Goal: Check status: Check status

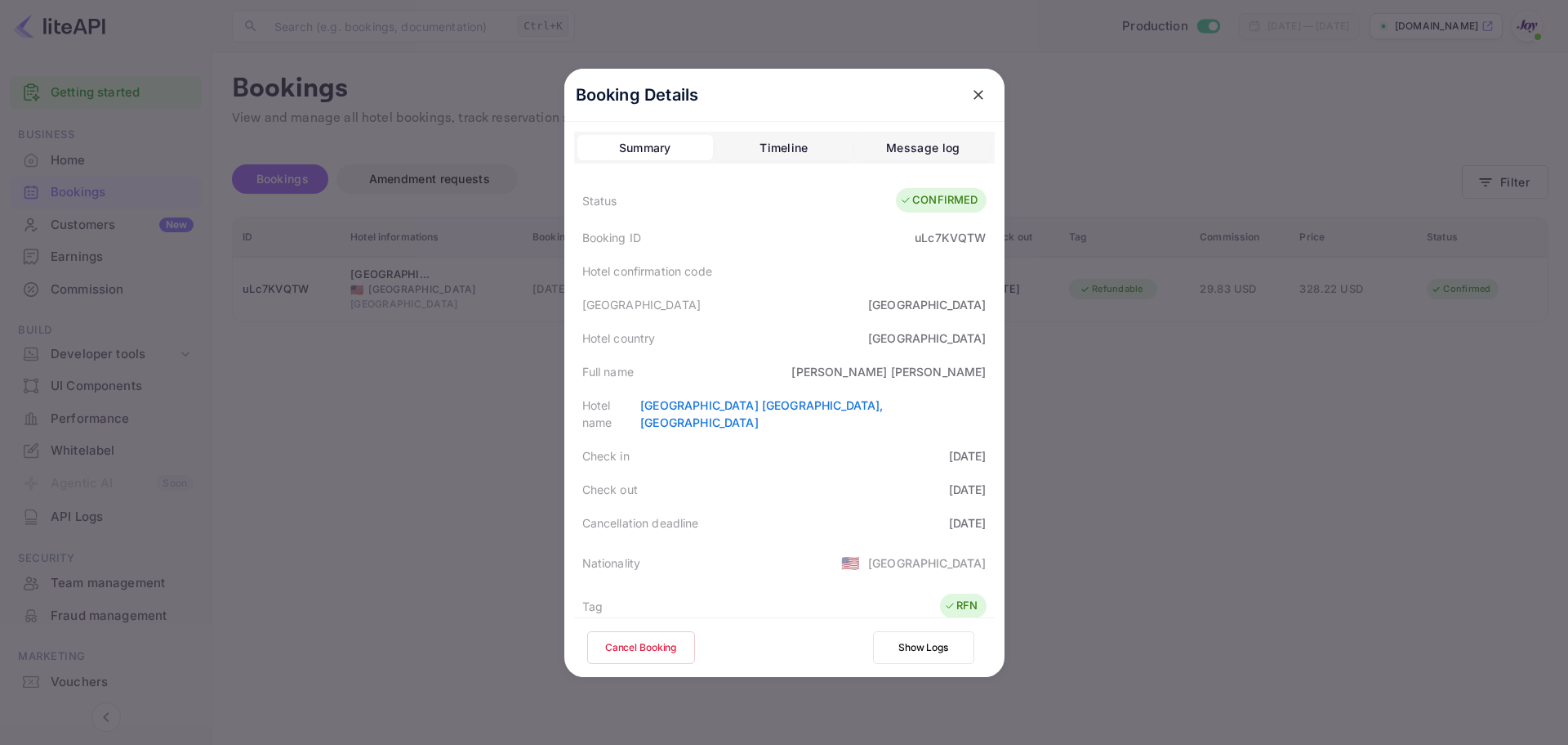
scroll to position [363, 0]
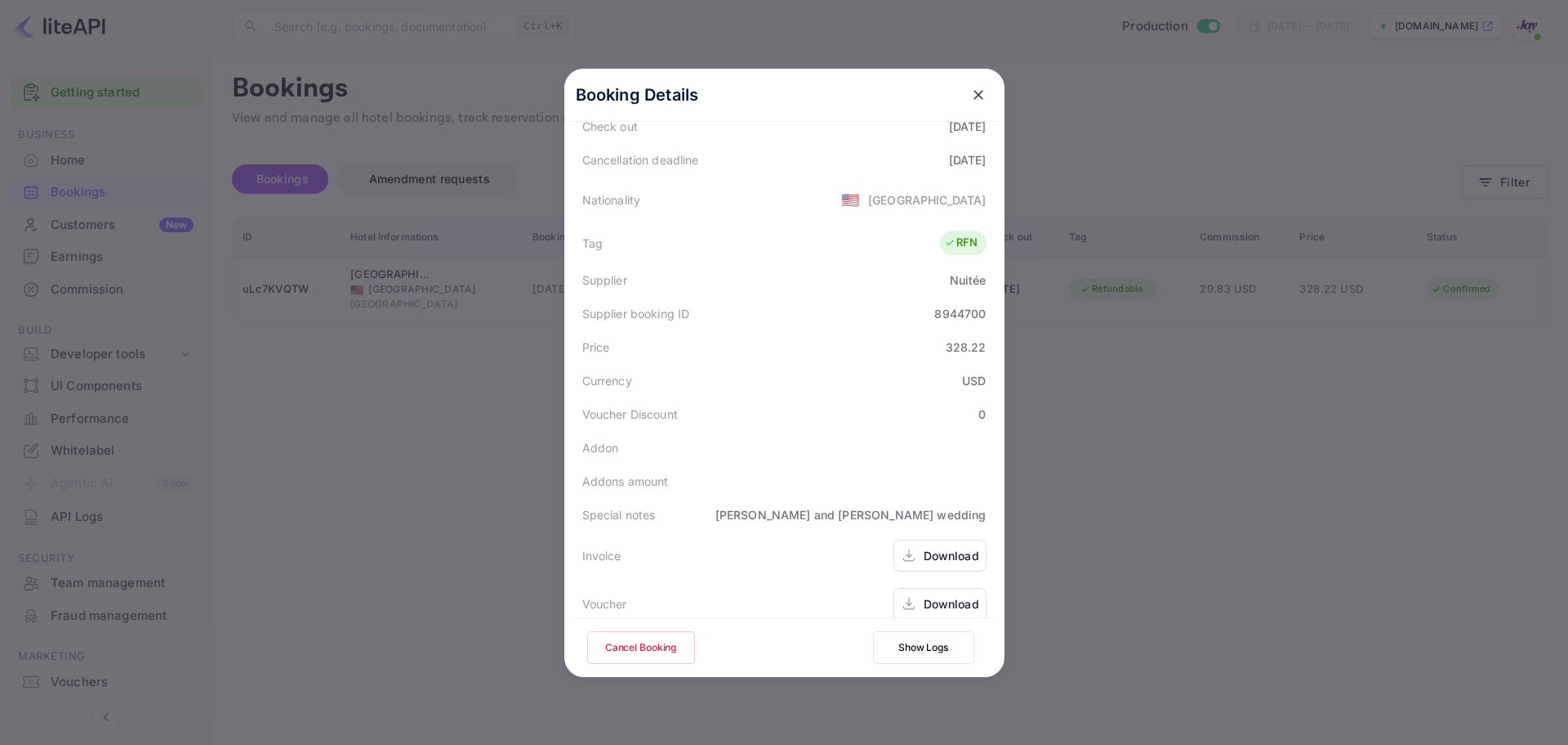
click at [366, 250] on div at bounding box center [784, 372] width 1568 height 745
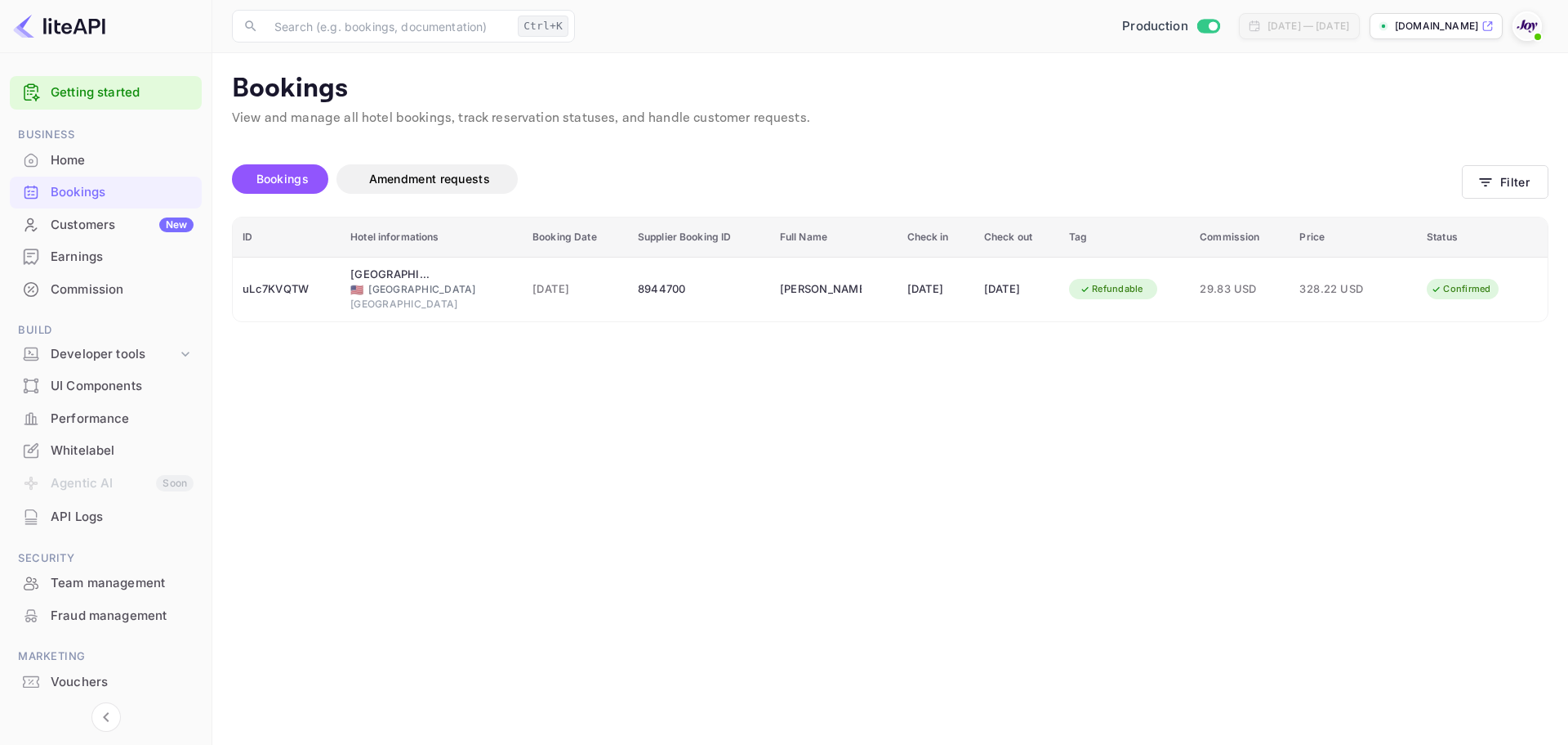
click at [105, 188] on div "Bookings" at bounding box center [122, 192] width 143 height 19
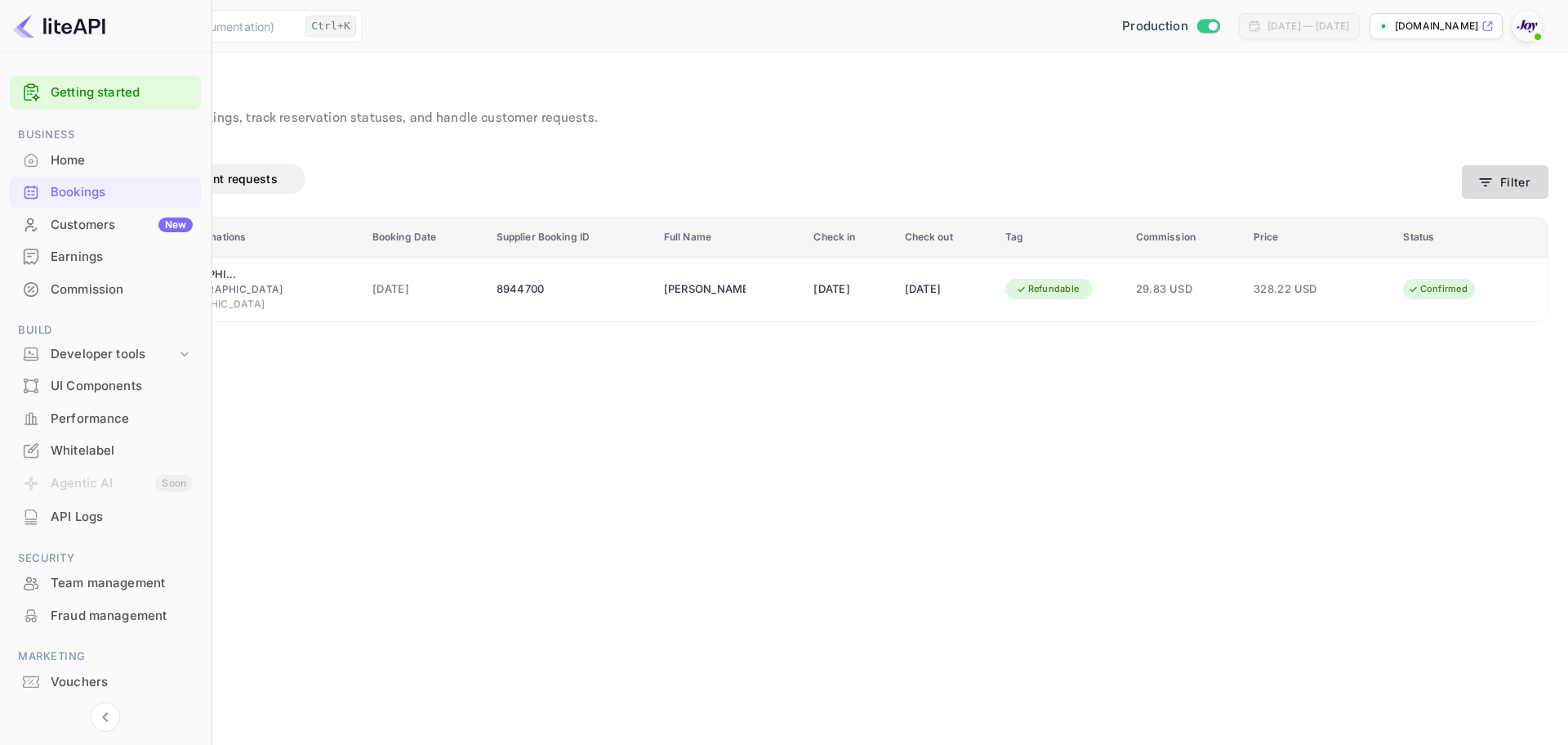
click at [1502, 184] on button "Filter" at bounding box center [1506, 182] width 87 height 34
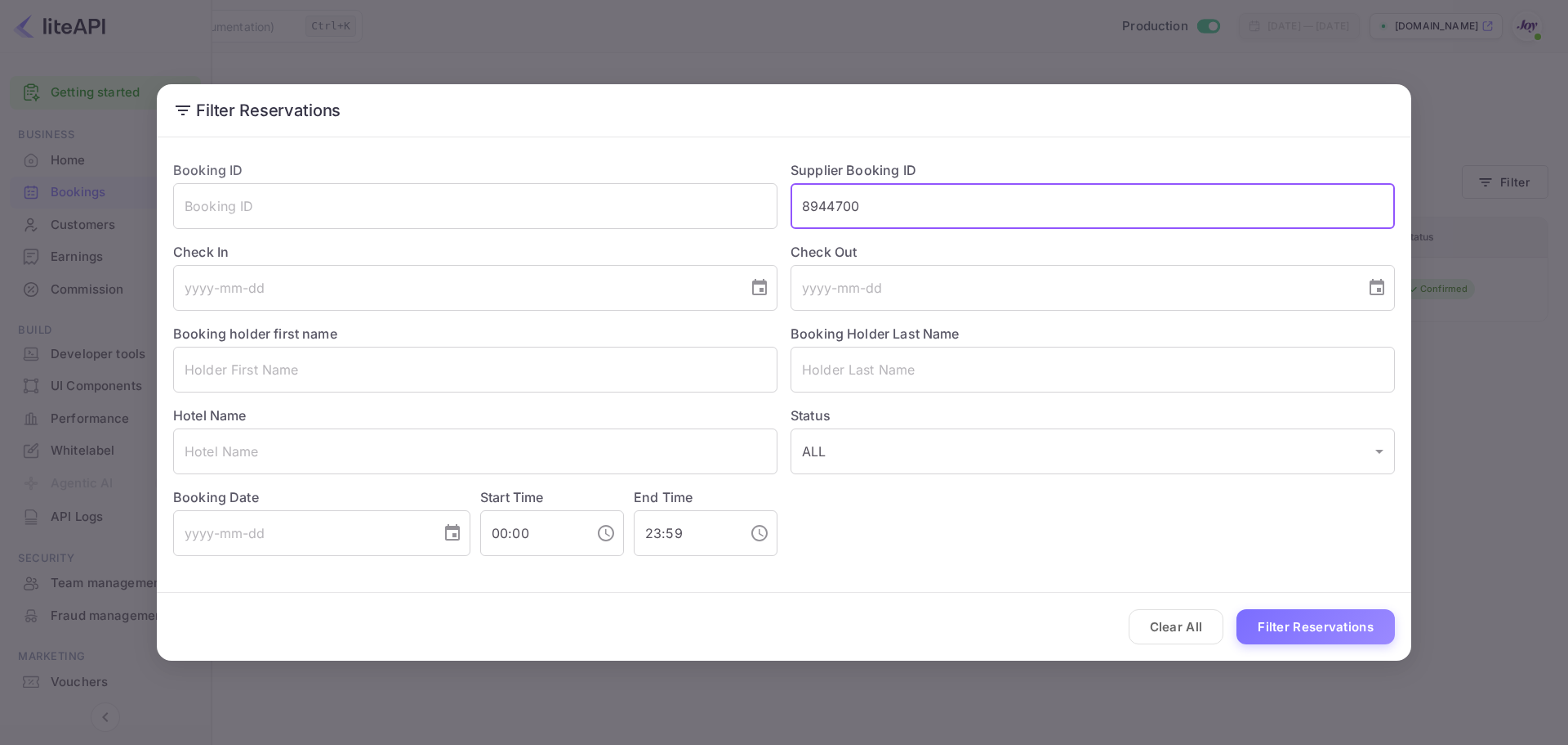
click at [915, 202] on input "8944700" at bounding box center [1092, 206] width 604 height 46
paste input "7520584"
click at [810, 210] on input "7520584" at bounding box center [1092, 206] width 604 height 46
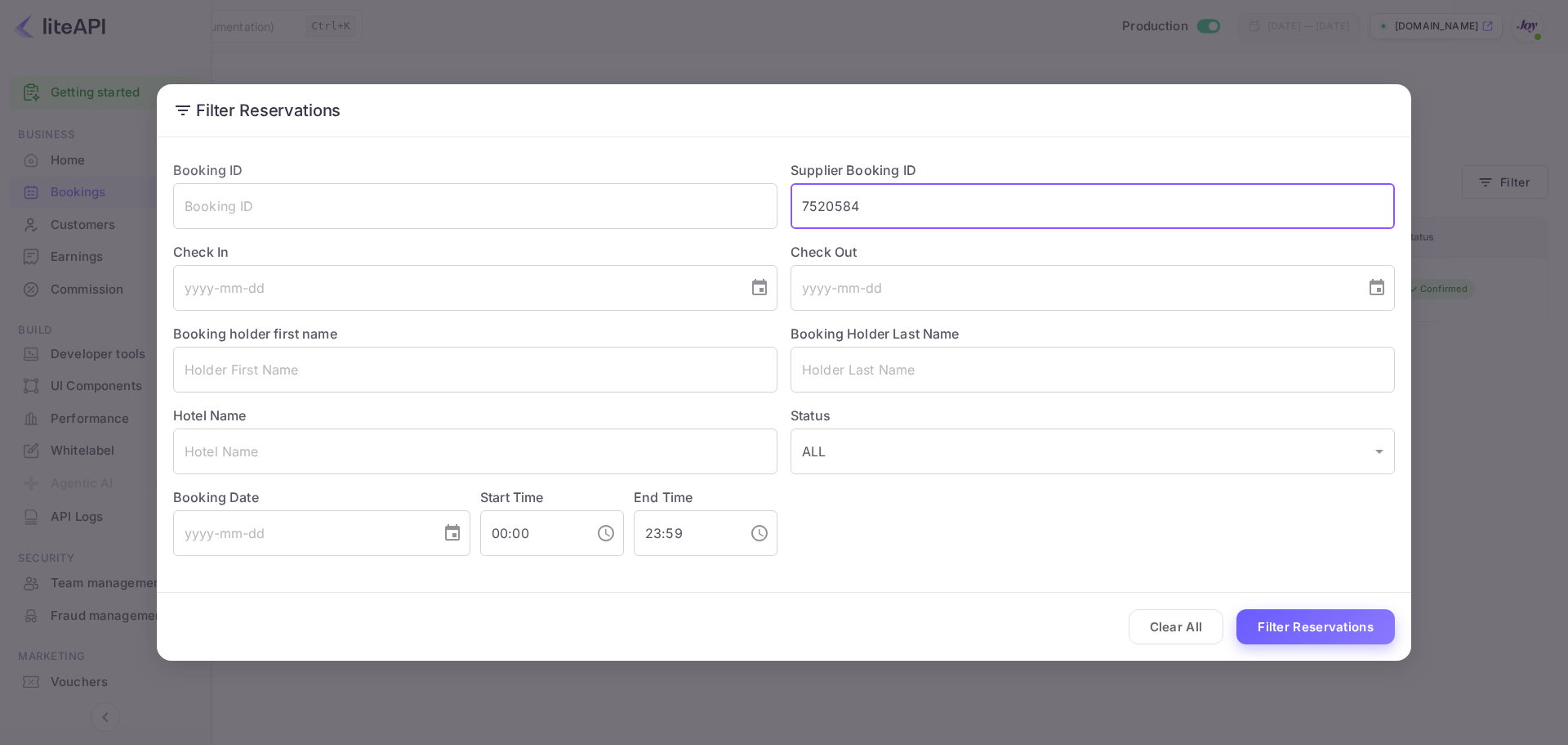
type input "7520584"
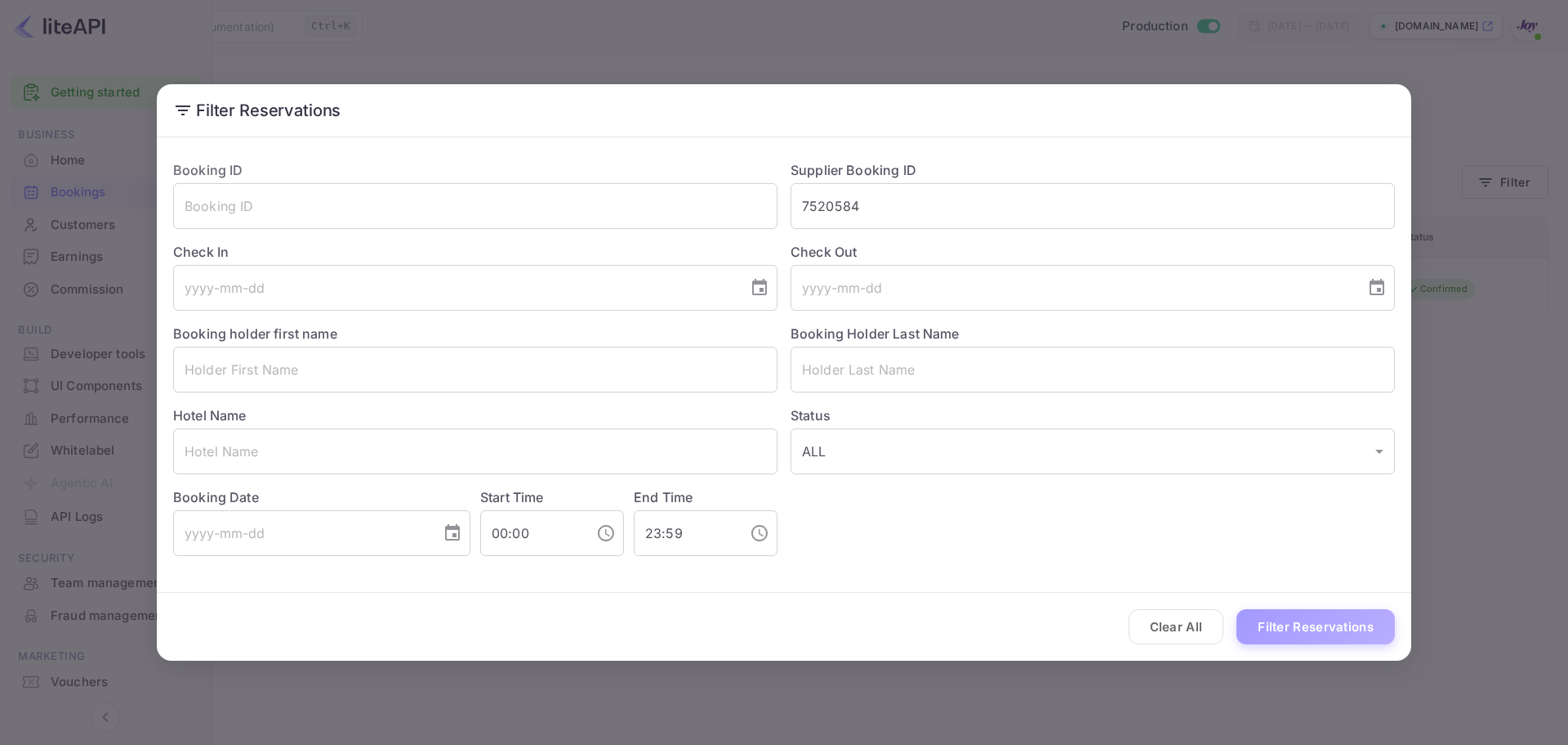
click at [1336, 622] on button "Filter Reservations" at bounding box center [1316, 627] width 159 height 36
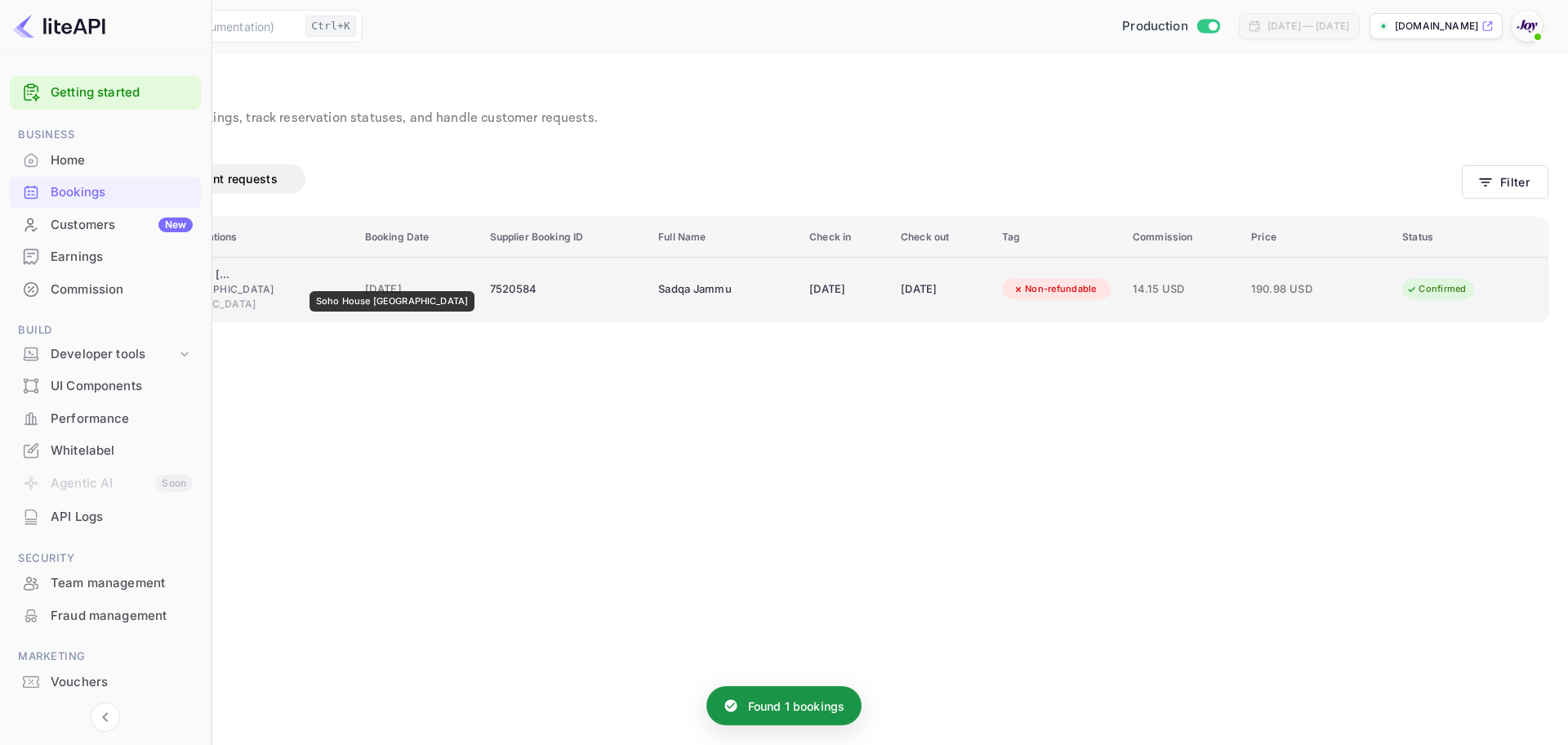
click at [231, 280] on div "Soho House [GEOGRAPHIC_DATA]" at bounding box center [190, 274] width 82 height 16
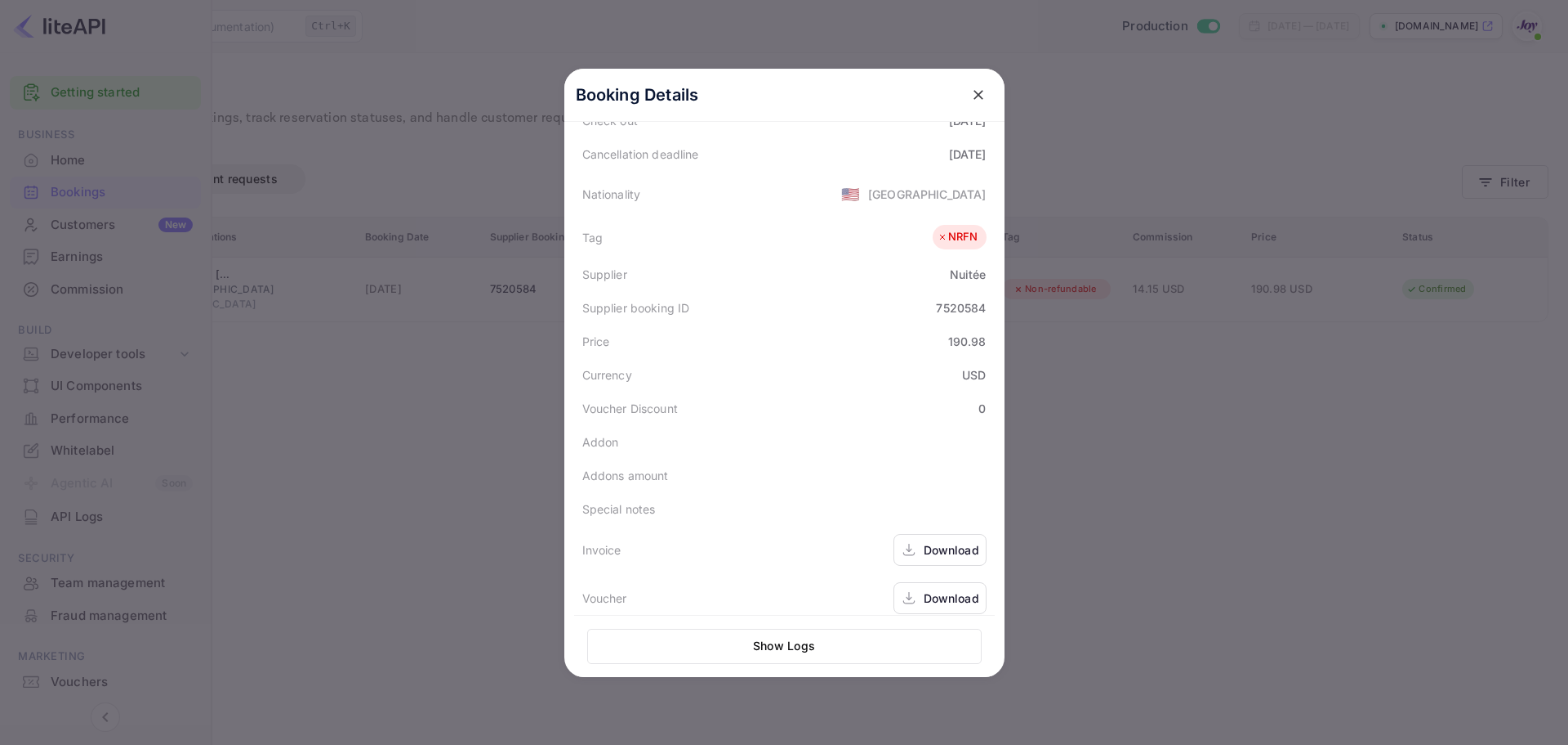
scroll to position [365, 0]
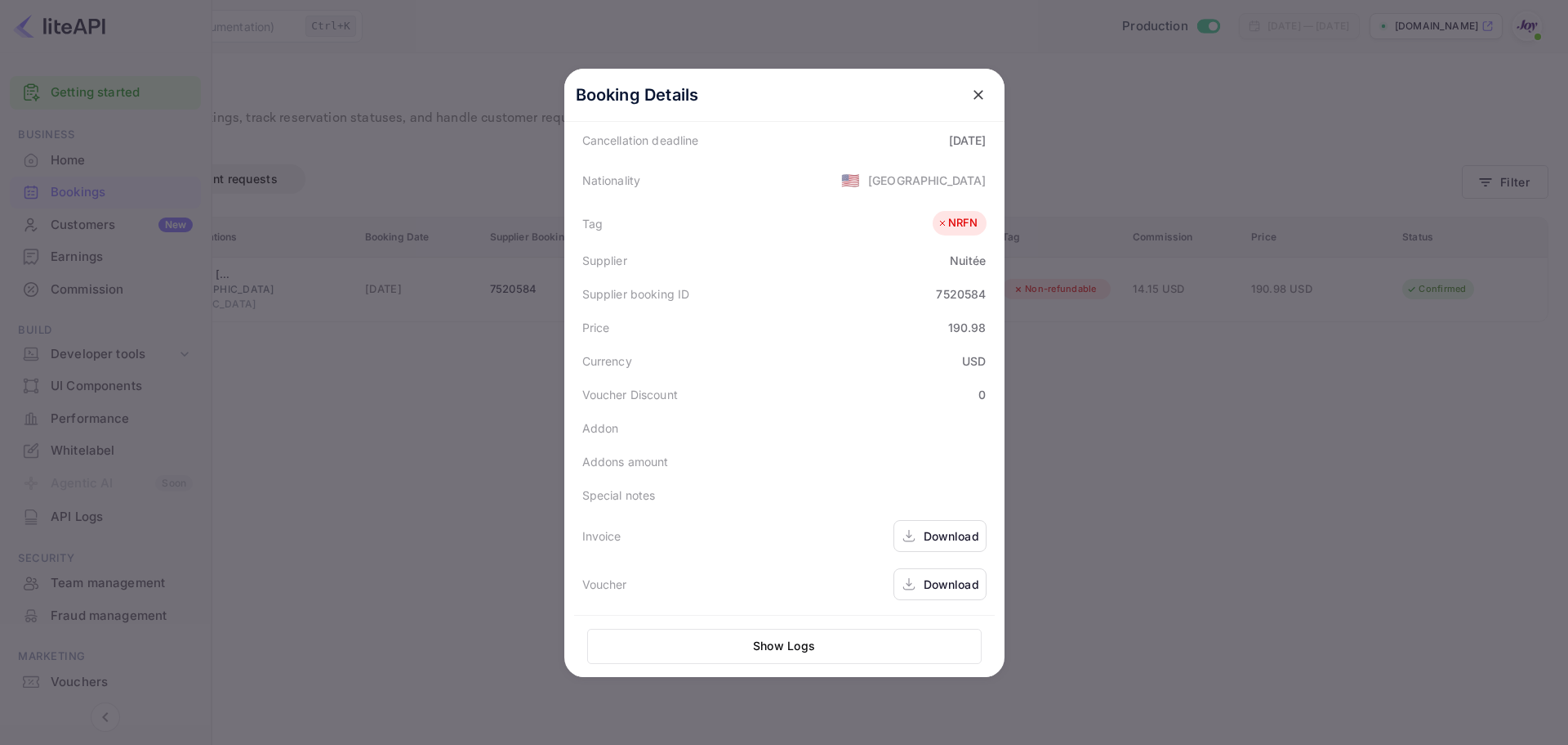
click at [280, 546] on div at bounding box center [784, 372] width 1568 height 745
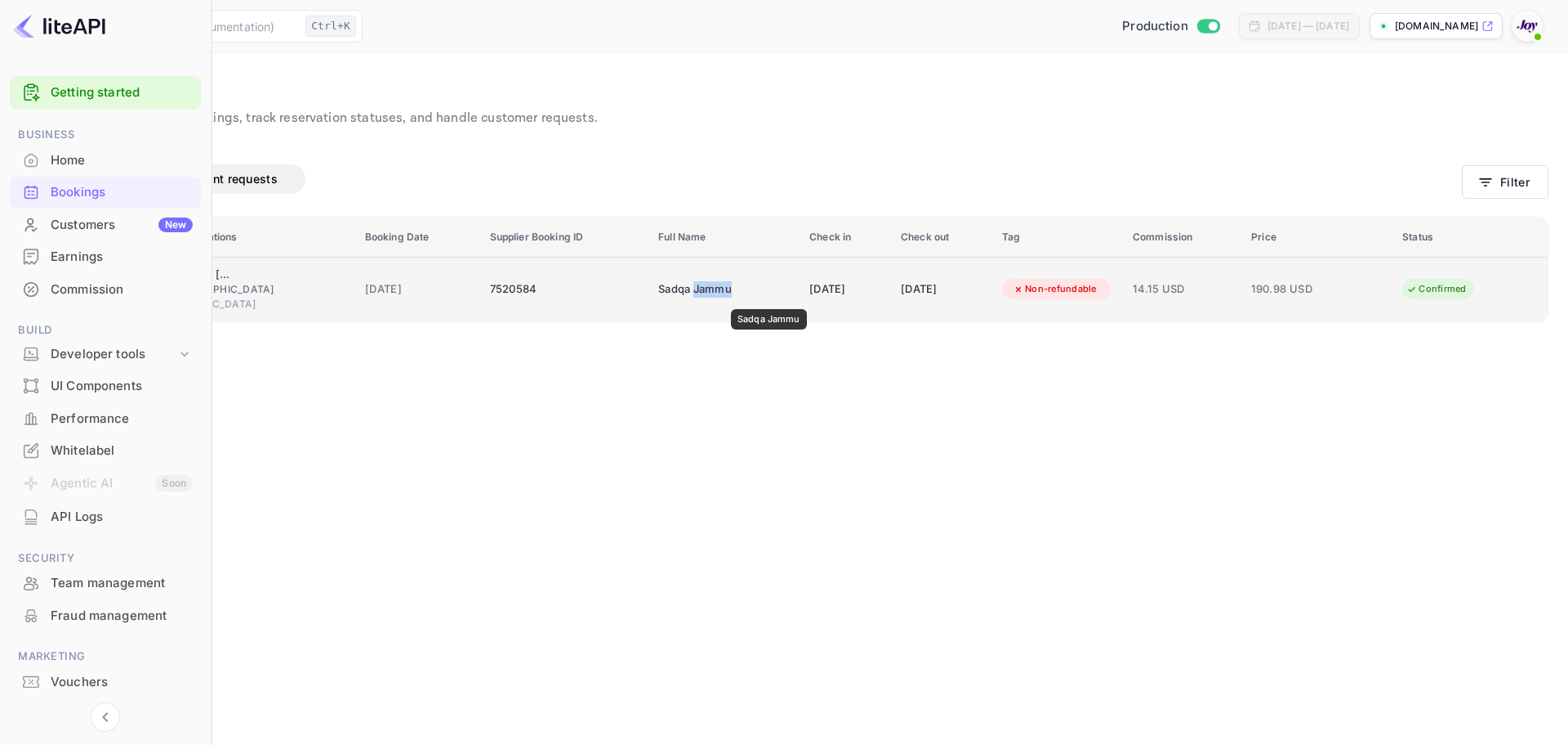
copy div "[GEOGRAPHIC_DATA]"
drag, startPoint x: 816, startPoint y: 288, endPoint x: 777, endPoint y: 313, distance: 46.3
click at [777, 313] on td "Sadqa Jammu" at bounding box center [724, 289] width 151 height 65
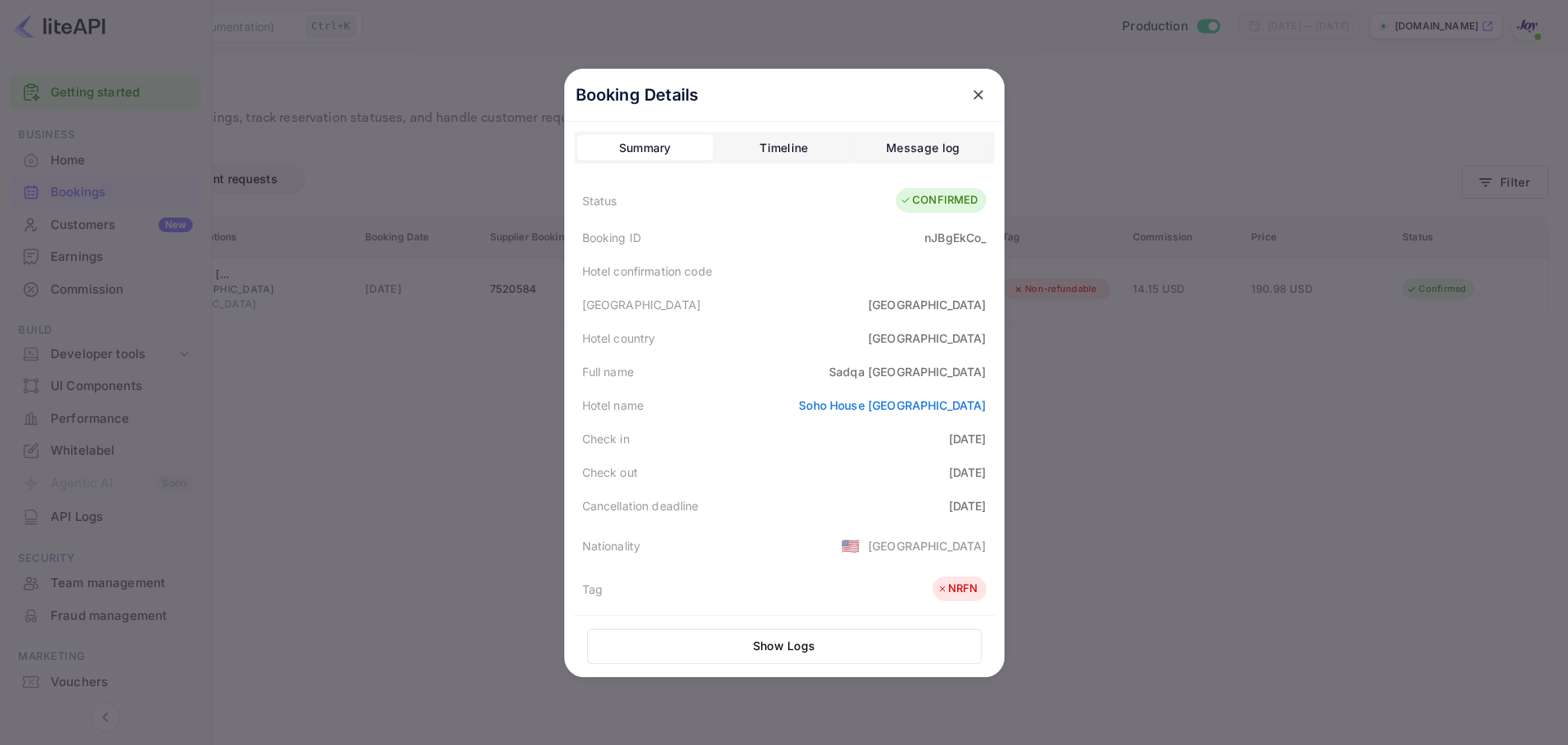
click at [290, 452] on div at bounding box center [784, 372] width 1568 height 745
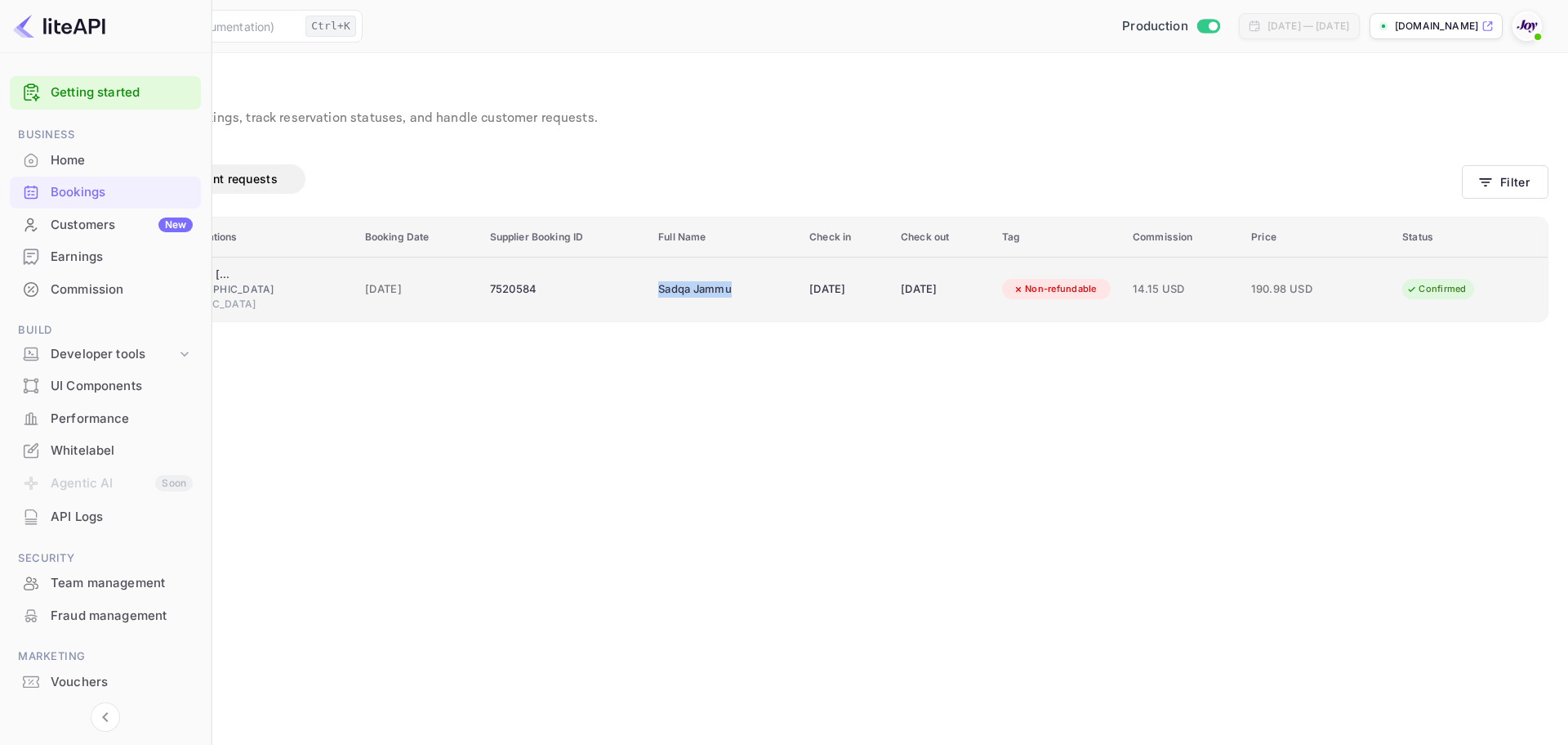
drag, startPoint x: 825, startPoint y: 287, endPoint x: 697, endPoint y: 286, distance: 128.0
click at [697, 286] on tr "nJBgEkCo_ [GEOGRAPHIC_DATA] [GEOGRAPHIC_DATA] 🇹🇷 [GEOGRAPHIC_DATA] [GEOGRAPHIC_…" at bounding box center [784, 289] width 1527 height 65
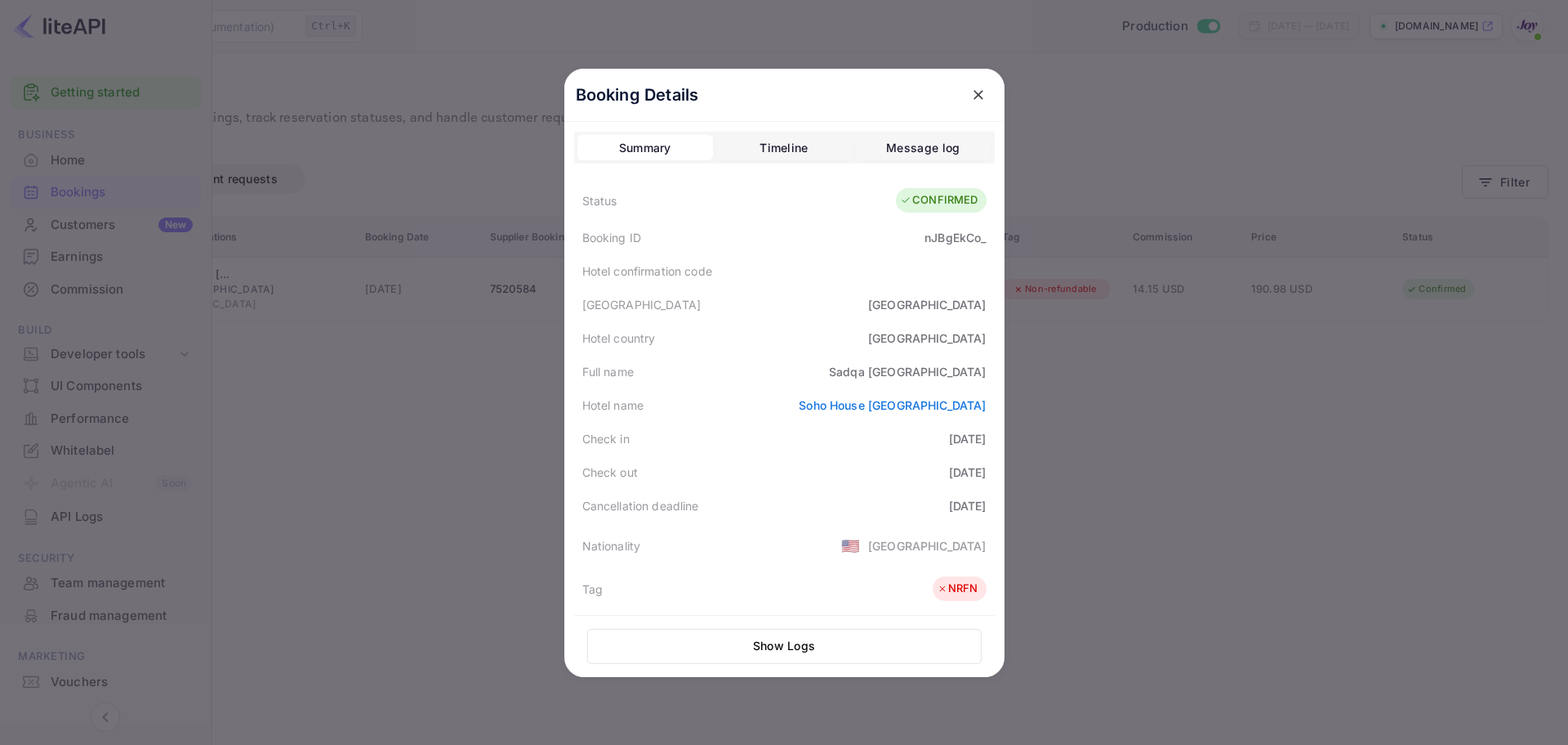
copy tr "Sadqa Jammu"
click at [970, 94] on icon "close" at bounding box center [978, 95] width 16 height 16
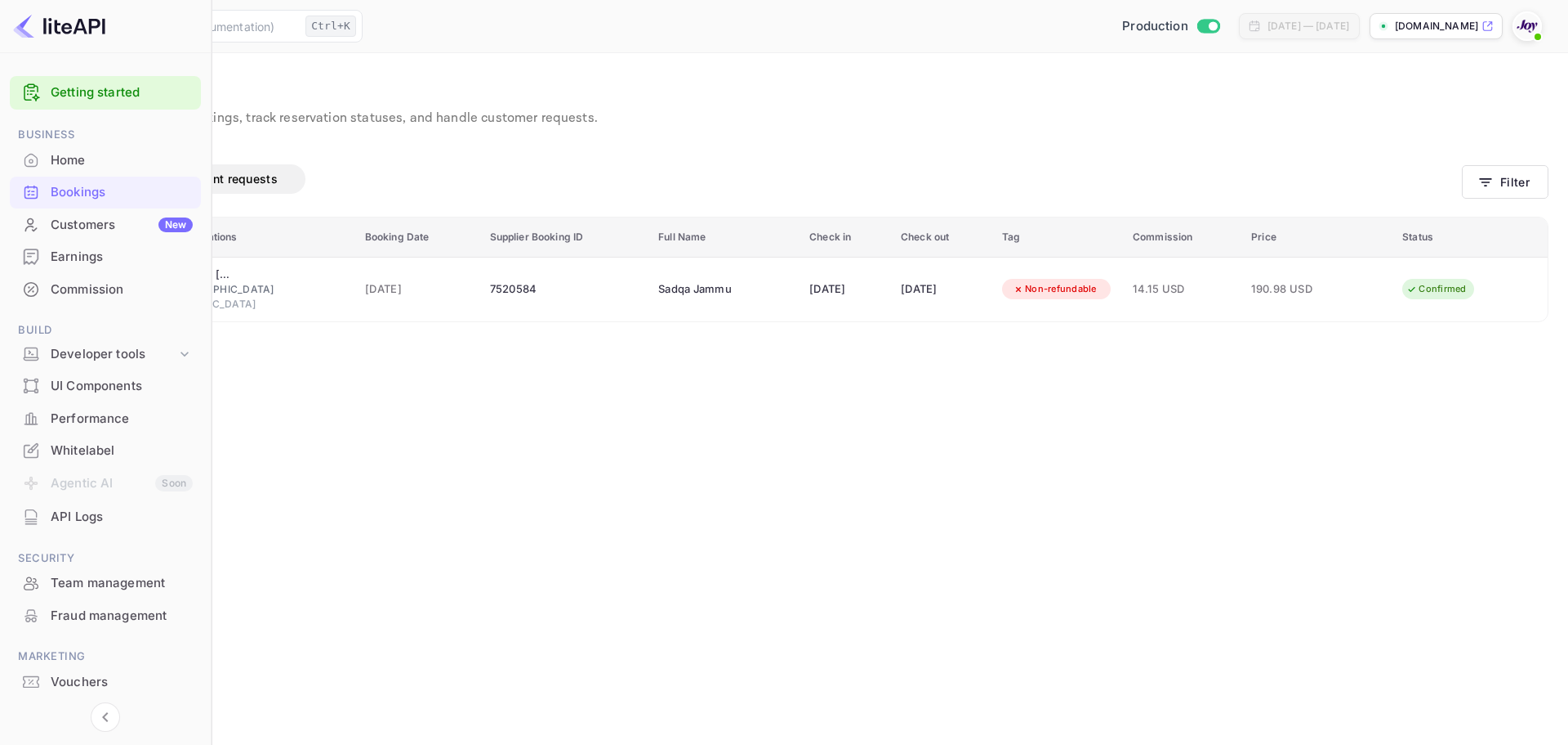
click at [679, 378] on main "Bookings View and manage all hotel bookings, track reservation statuses, and ha…" at bounding box center [784, 399] width 1568 height 692
click at [357, 382] on main "Bookings View and manage all hotel bookings, track reservation statuses, and ha…" at bounding box center [784, 399] width 1568 height 692
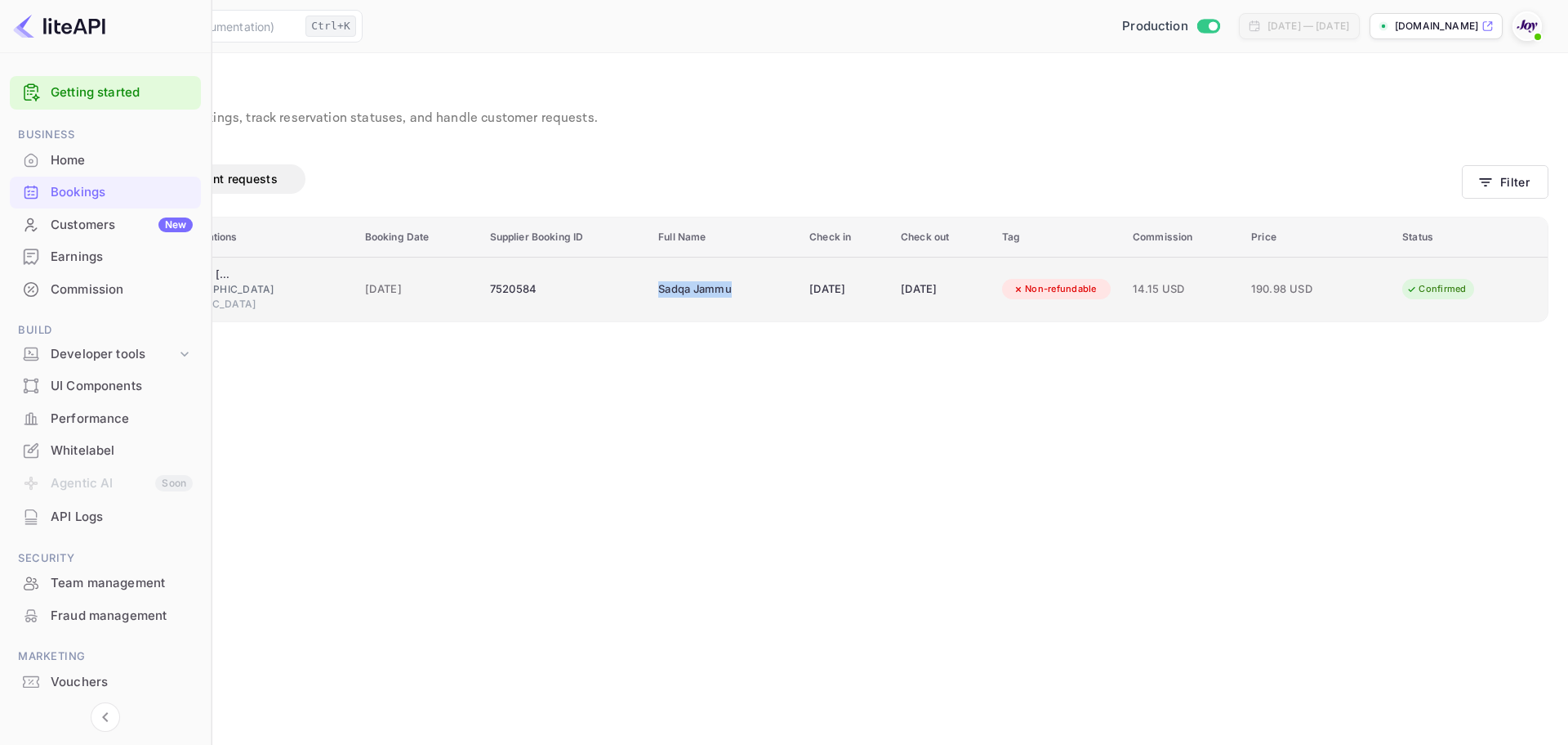
copy div "Sadqa Jammu"
drag, startPoint x: 728, startPoint y: 295, endPoint x: 824, endPoint y: 295, distance: 96.0
click at [800, 295] on td "Sadqa Jammu" at bounding box center [724, 289] width 151 height 65
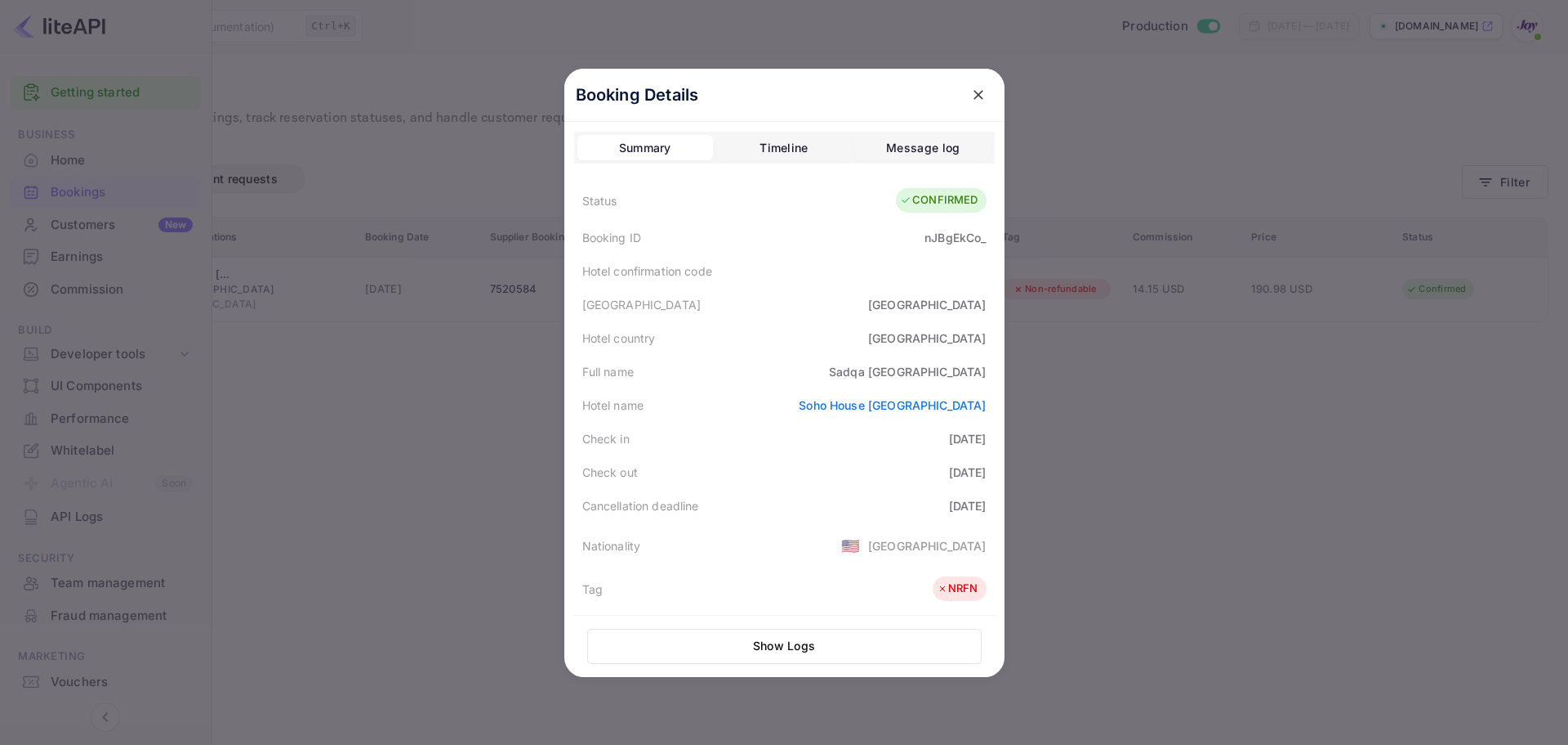
click at [349, 497] on div at bounding box center [784, 372] width 1568 height 745
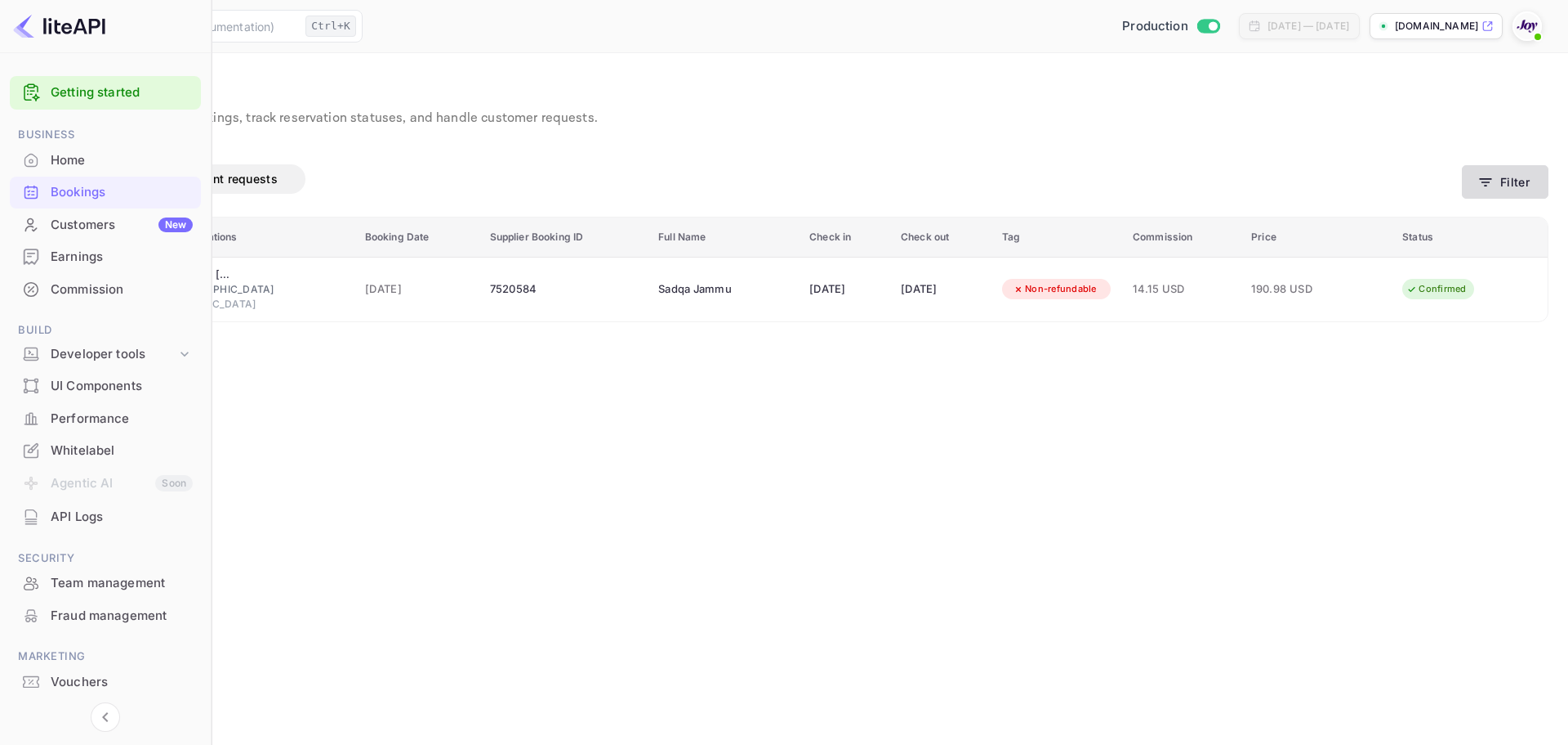
click at [1483, 186] on icon "button" at bounding box center [1485, 182] width 16 height 16
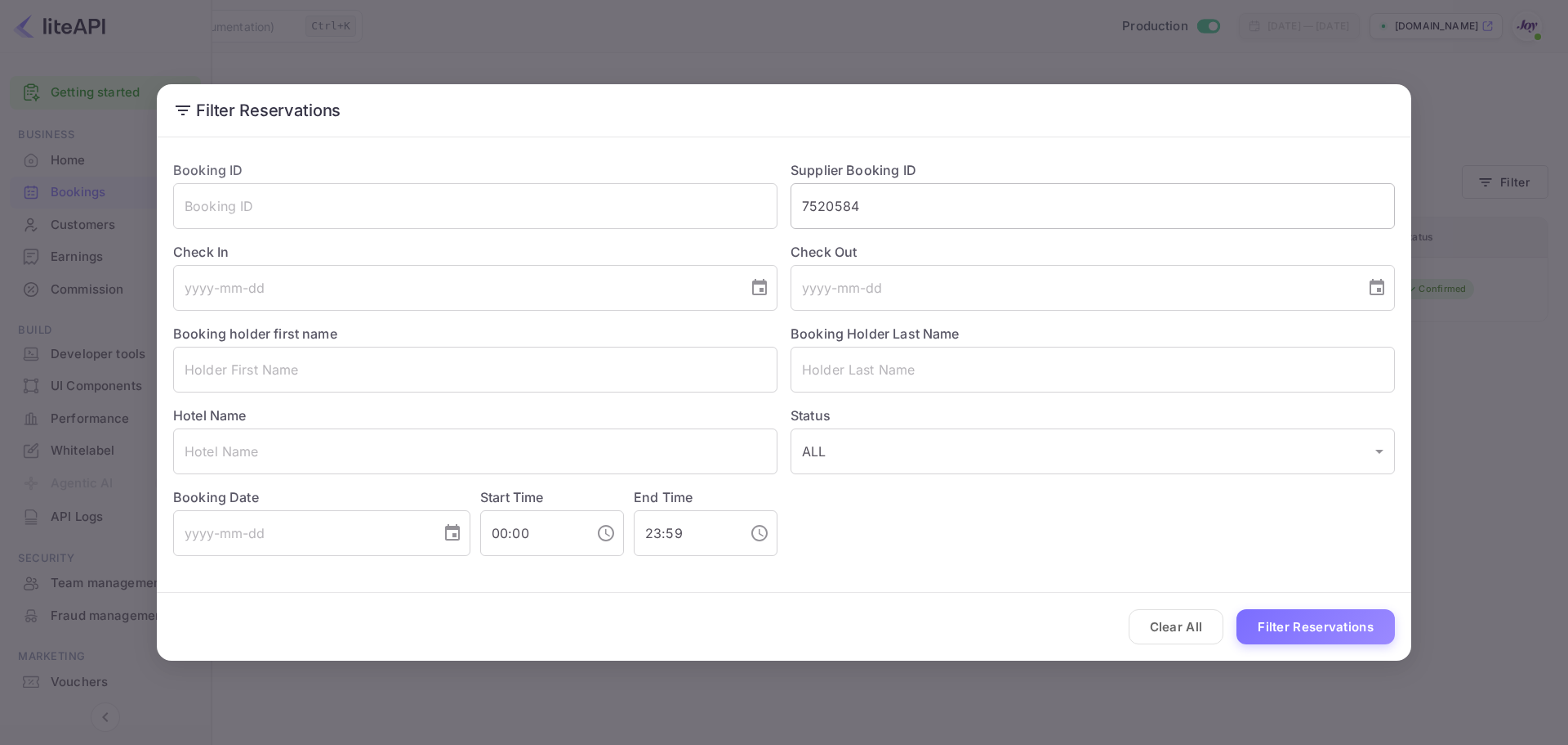
click at [880, 201] on input "7520584" at bounding box center [1092, 206] width 604 height 46
paste input "8349919"
type input "8349919"
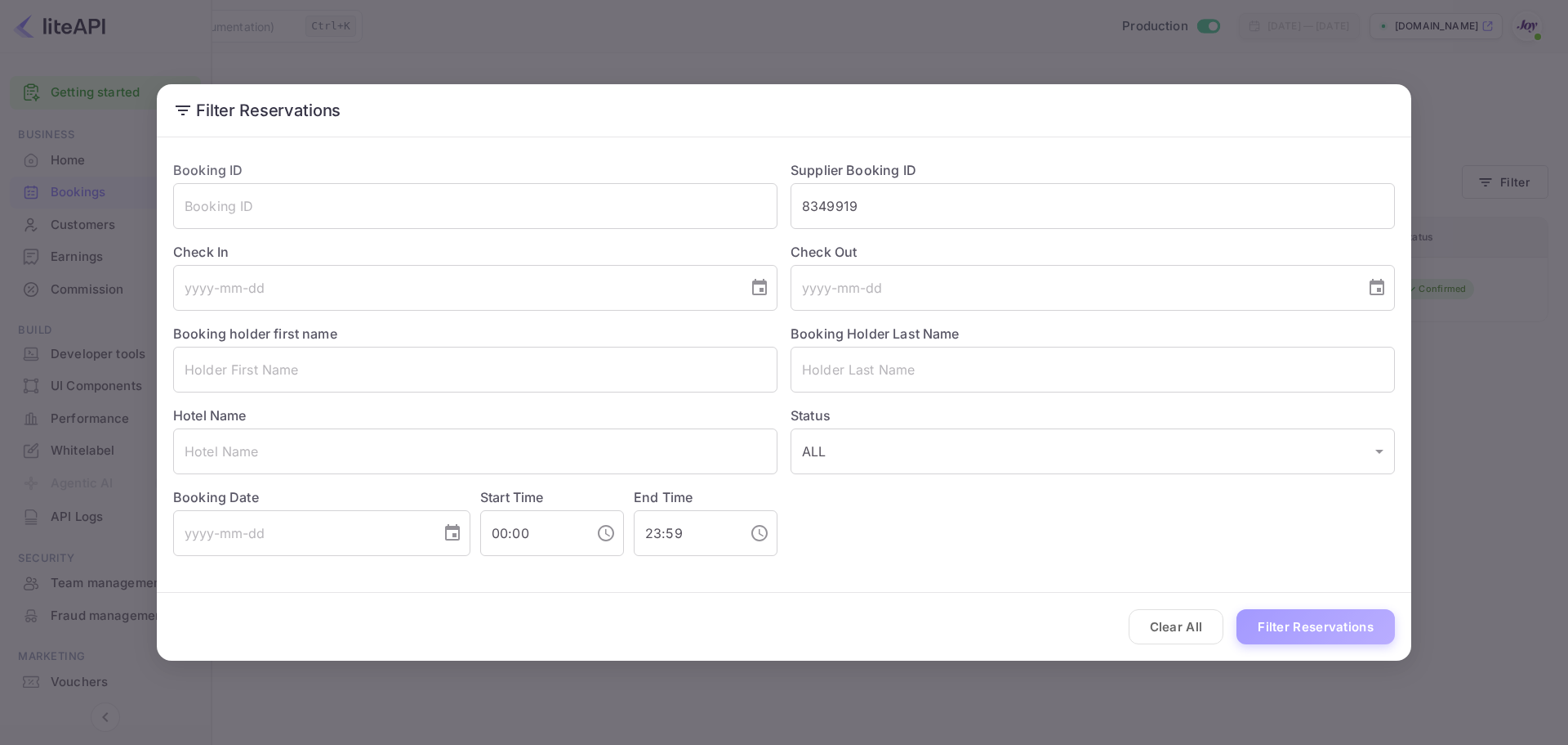
click at [1295, 635] on button "Filter Reservations" at bounding box center [1316, 627] width 159 height 36
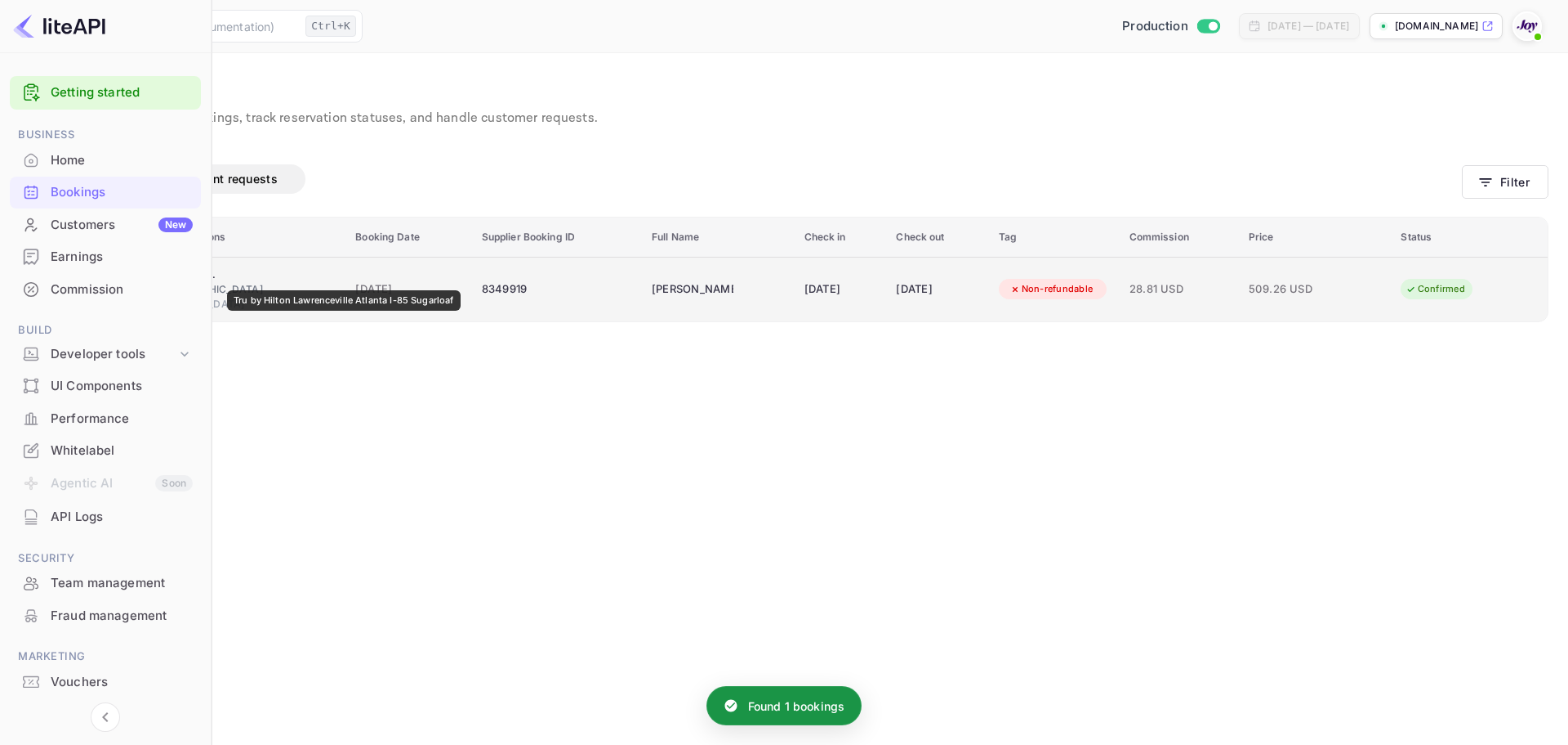
click at [219, 279] on div "Tru by Hilton Lawrenceville Atlanta I-85 Sugarloaf" at bounding box center [178, 274] width 82 height 16
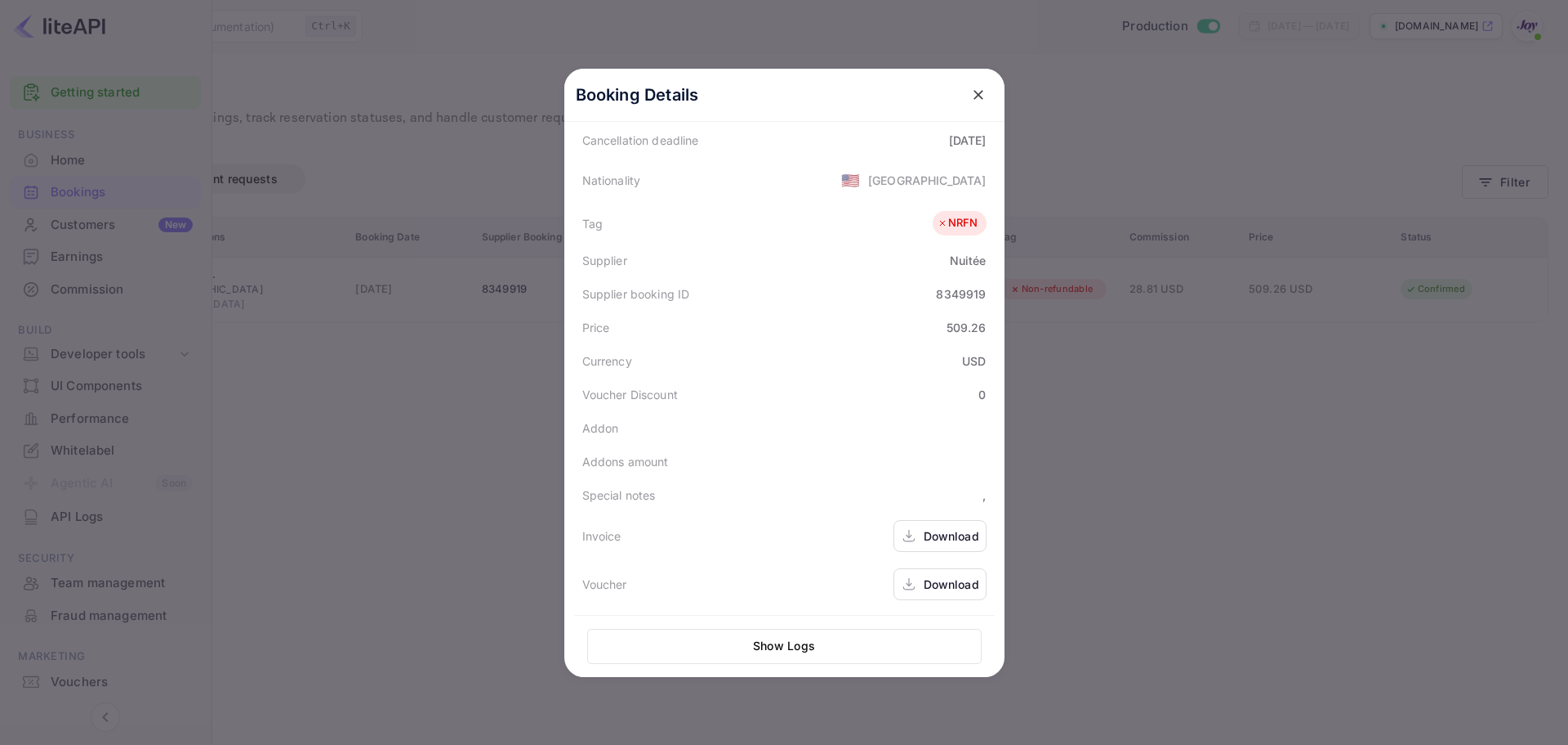
click at [969, 104] on button "close" at bounding box center [978, 94] width 29 height 29
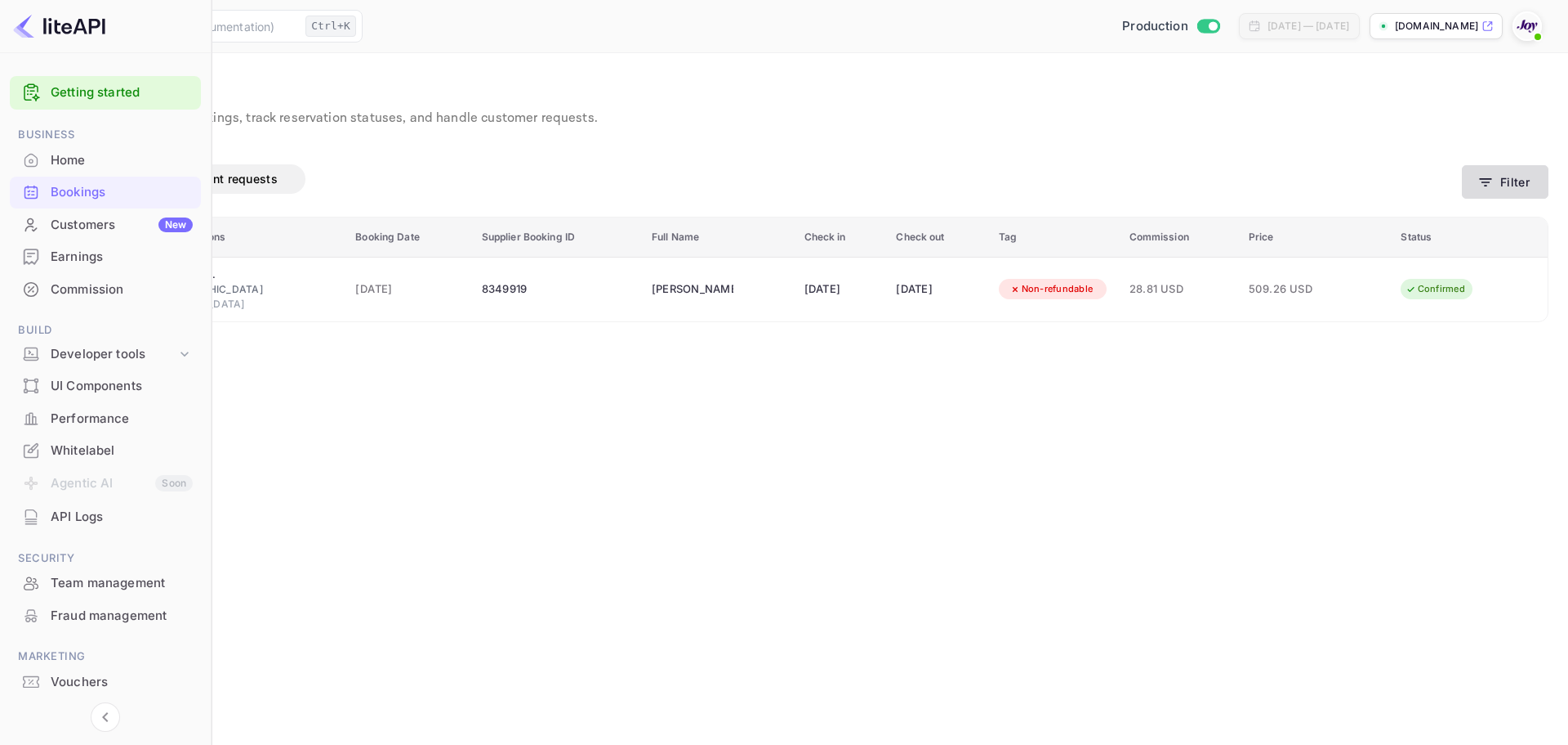
click at [1501, 186] on button "Filter" at bounding box center [1506, 182] width 87 height 34
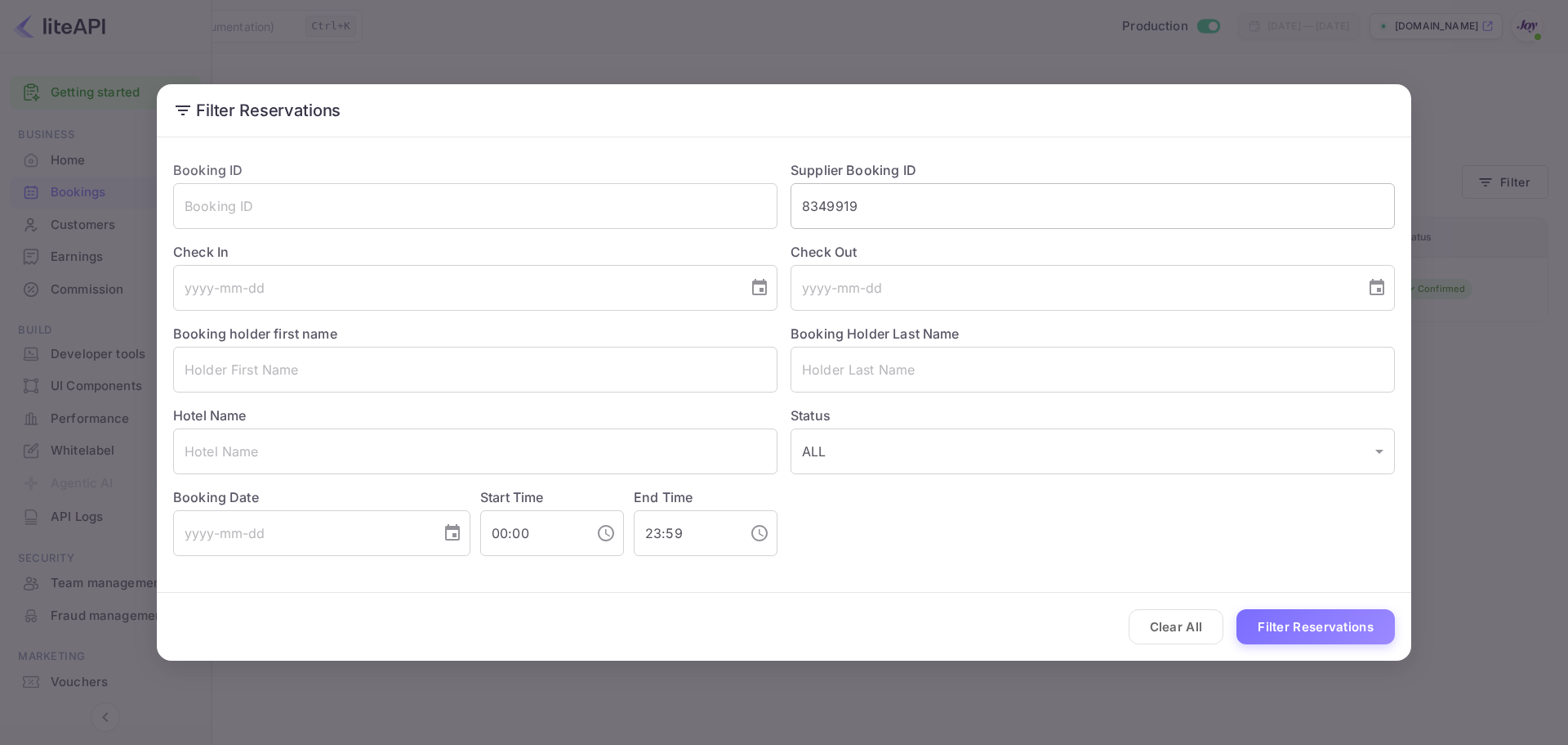
click at [891, 226] on input "8349919" at bounding box center [1092, 206] width 604 height 46
paste input "7607292"
type input "7607292"
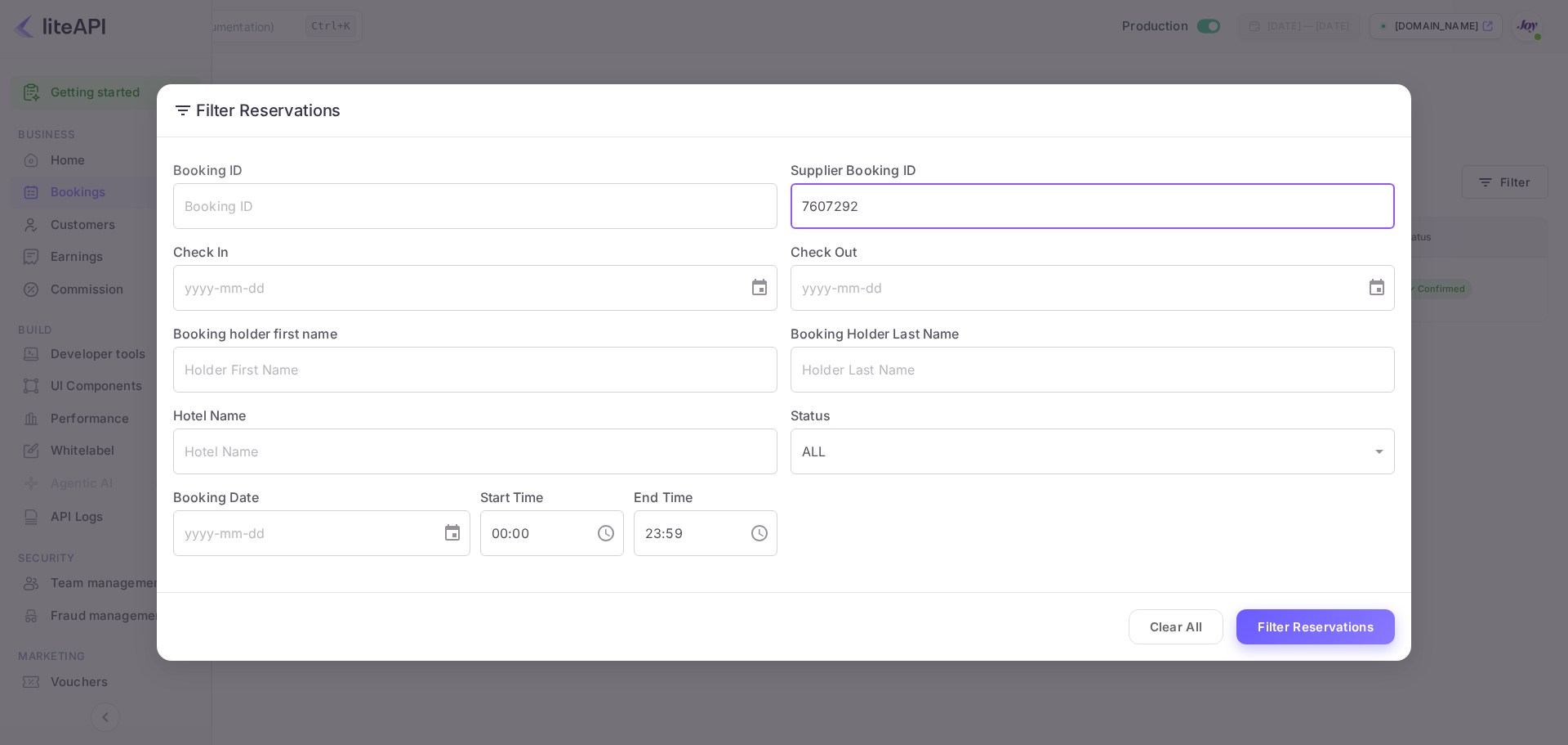
click at [1298, 632] on button "Filter Reservations" at bounding box center [1316, 627] width 159 height 36
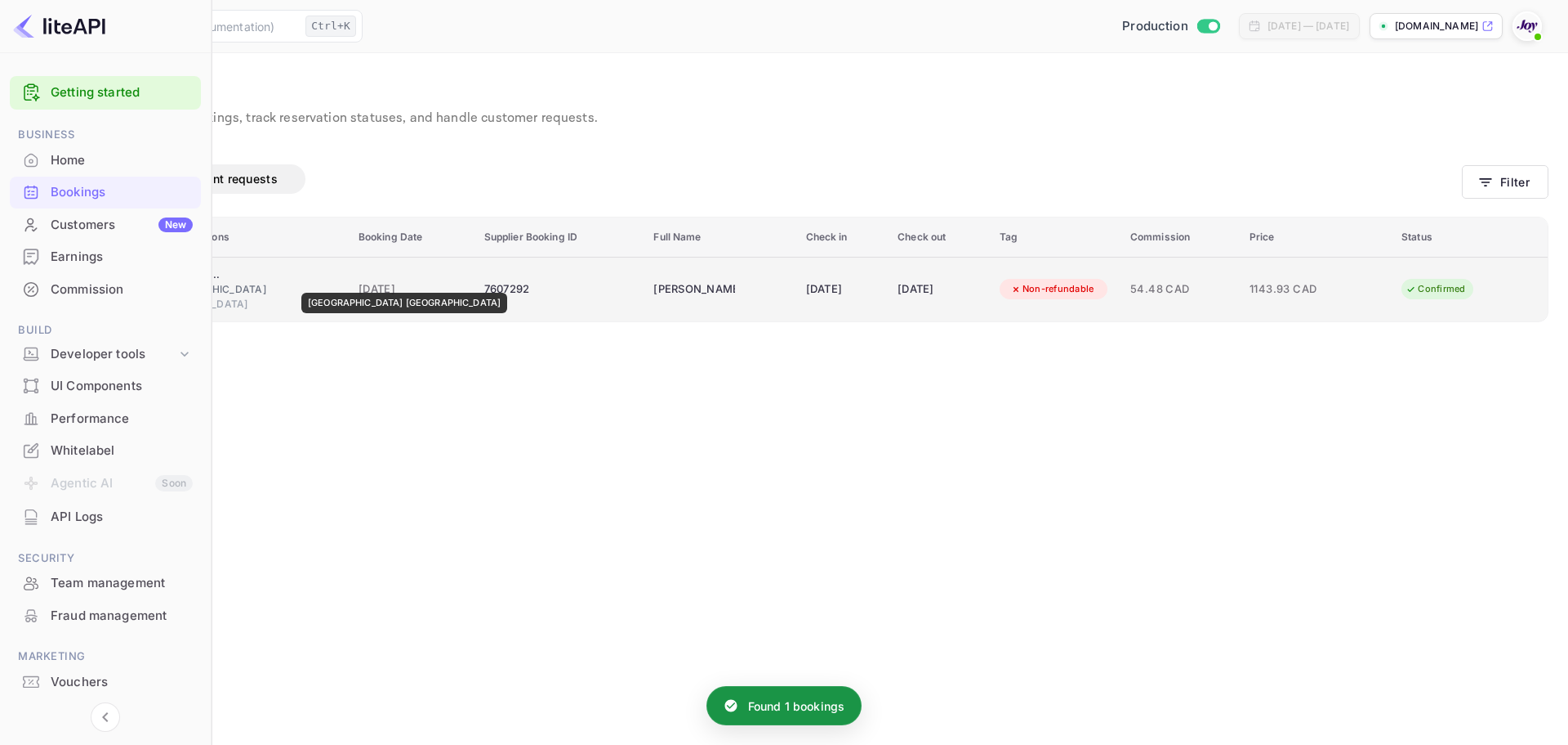
click at [222, 281] on div "[GEOGRAPHIC_DATA] [GEOGRAPHIC_DATA]" at bounding box center [181, 274] width 82 height 16
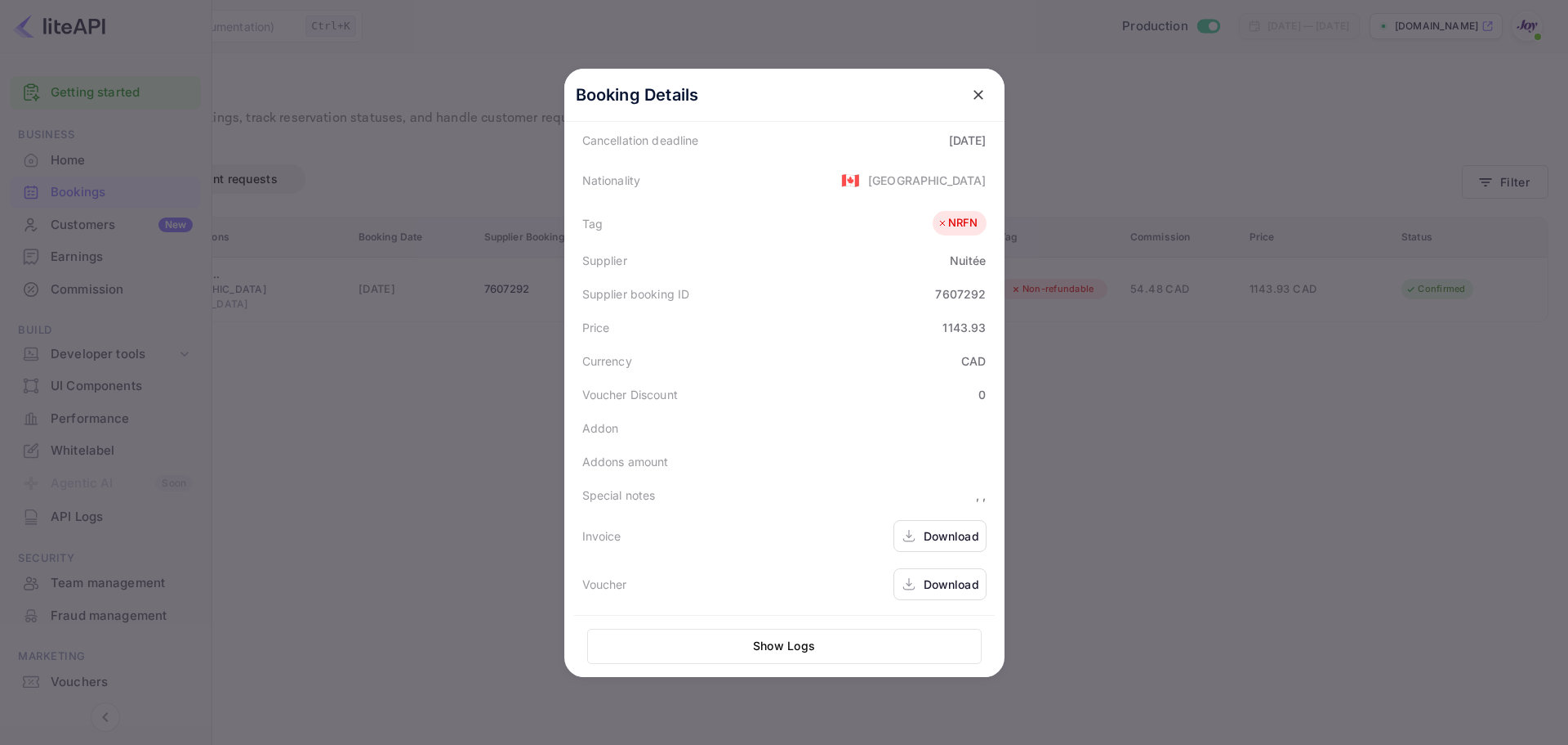
click at [938, 529] on div "Download" at bounding box center [951, 535] width 56 height 17
